Goal: Complete application form

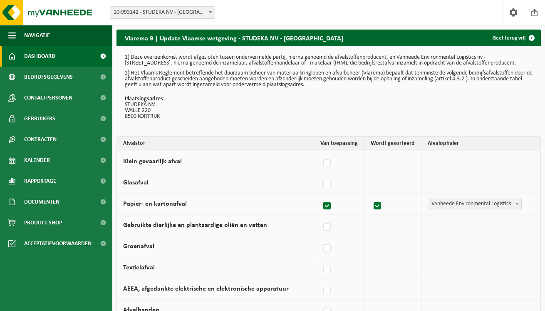
click at [62, 54] on link "Dashboard" at bounding box center [56, 56] width 112 height 21
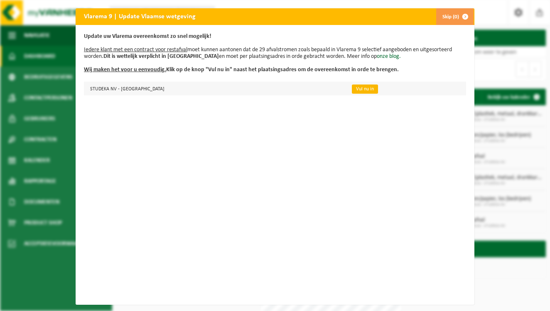
click at [352, 89] on link "Vul nu in" at bounding box center [365, 88] width 26 height 9
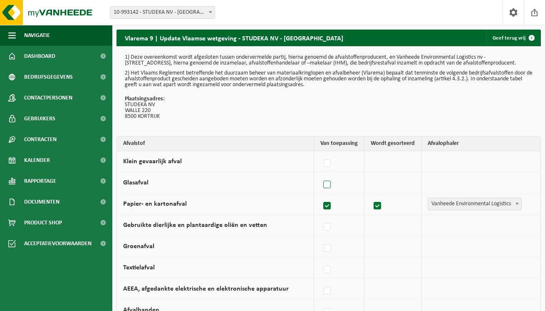
click at [333, 183] on label at bounding box center [327, 184] width 12 height 12
click at [320, 174] on input "Glasafval" at bounding box center [320, 174] width 0 height 0
checkbox input "true"
